Goal: Find specific page/section

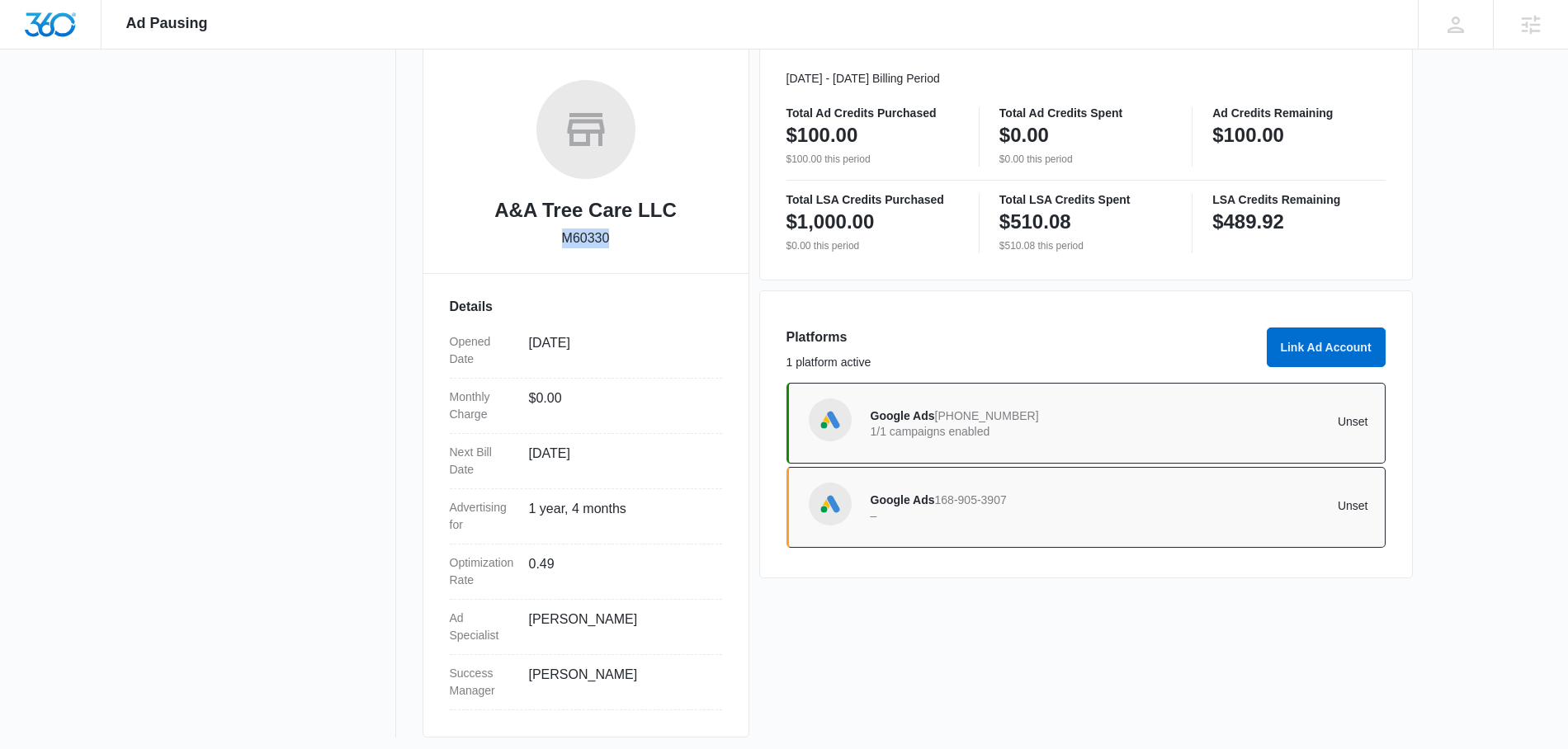
drag, startPoint x: 622, startPoint y: 243, endPoint x: 581, endPoint y: 239, distance: 41.2
click at [548, 237] on div "A&A Tree Care LLC M60330" at bounding box center [585, 169] width 272 height 180
copy p "M60330"
